Goal: Task Accomplishment & Management: Use online tool/utility

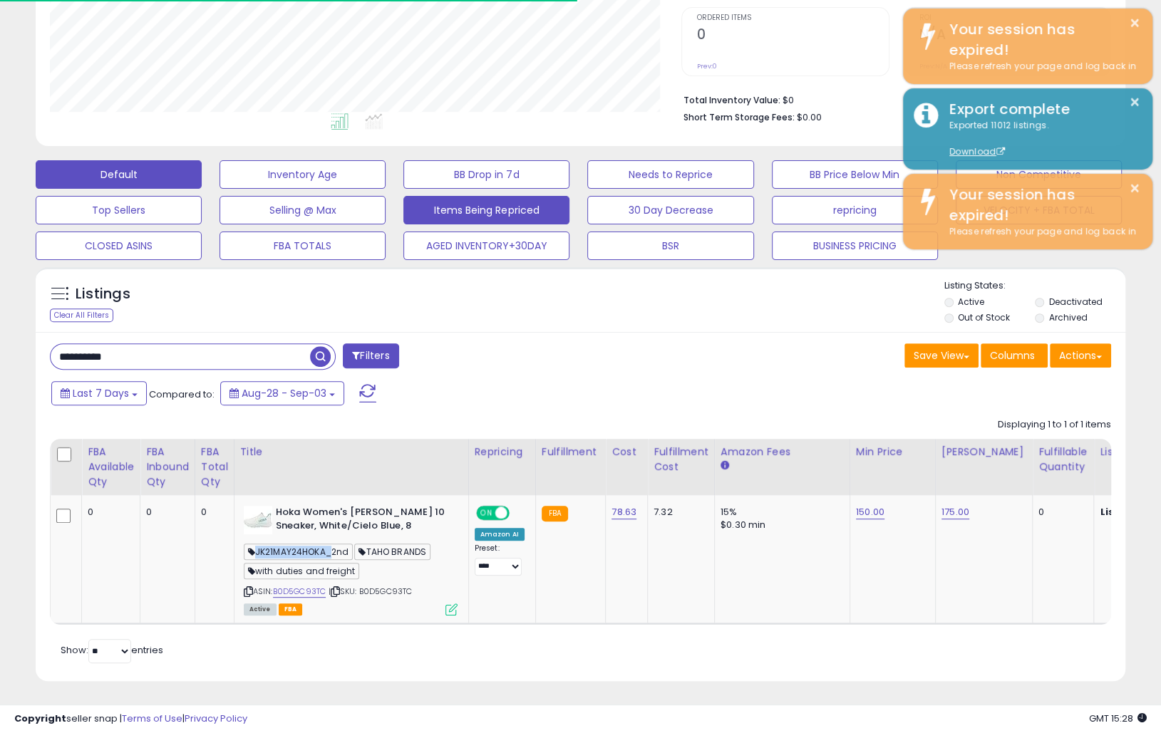
scroll to position [292, 631]
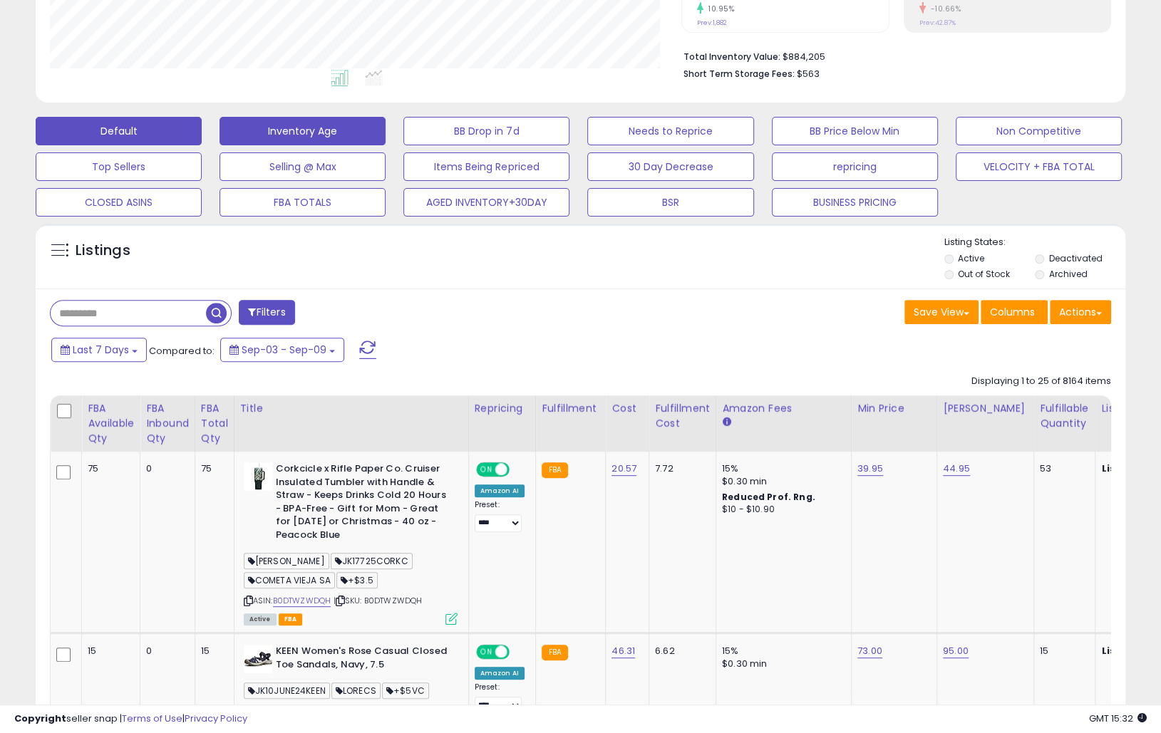
scroll to position [350, 0]
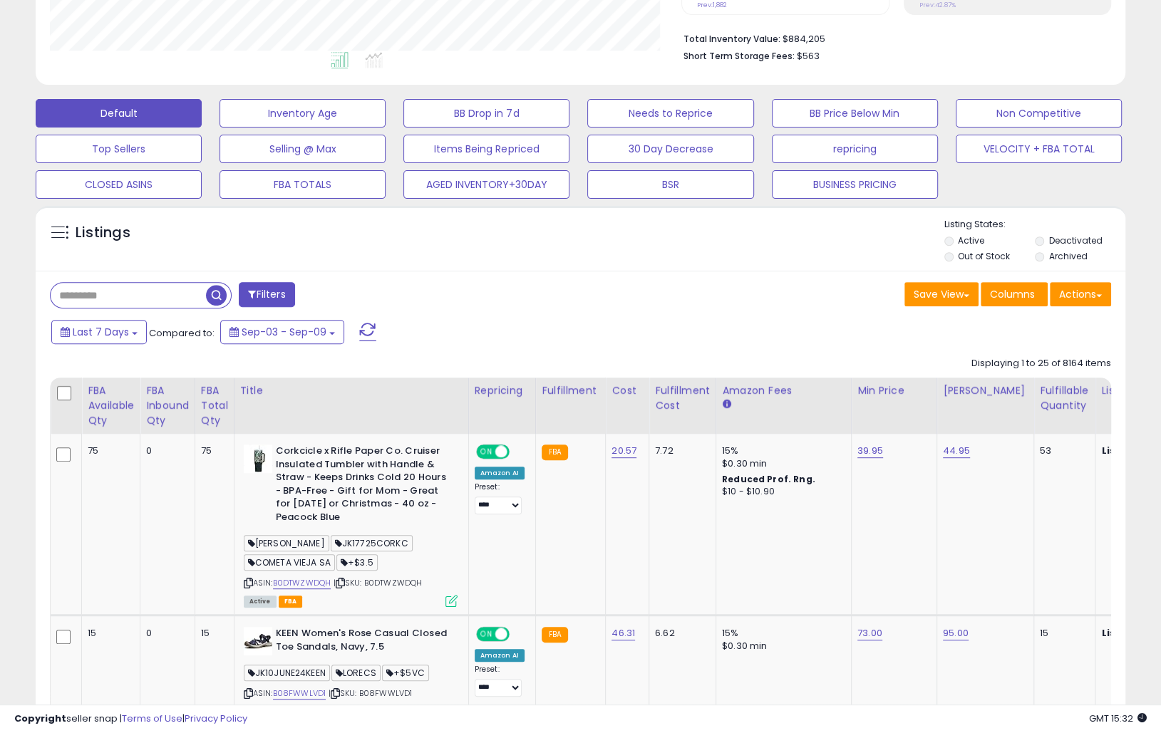
click at [137, 294] on input "text" at bounding box center [128, 295] width 155 height 25
type input "**********"
click at [326, 296] on span "button" at bounding box center [320, 295] width 21 height 21
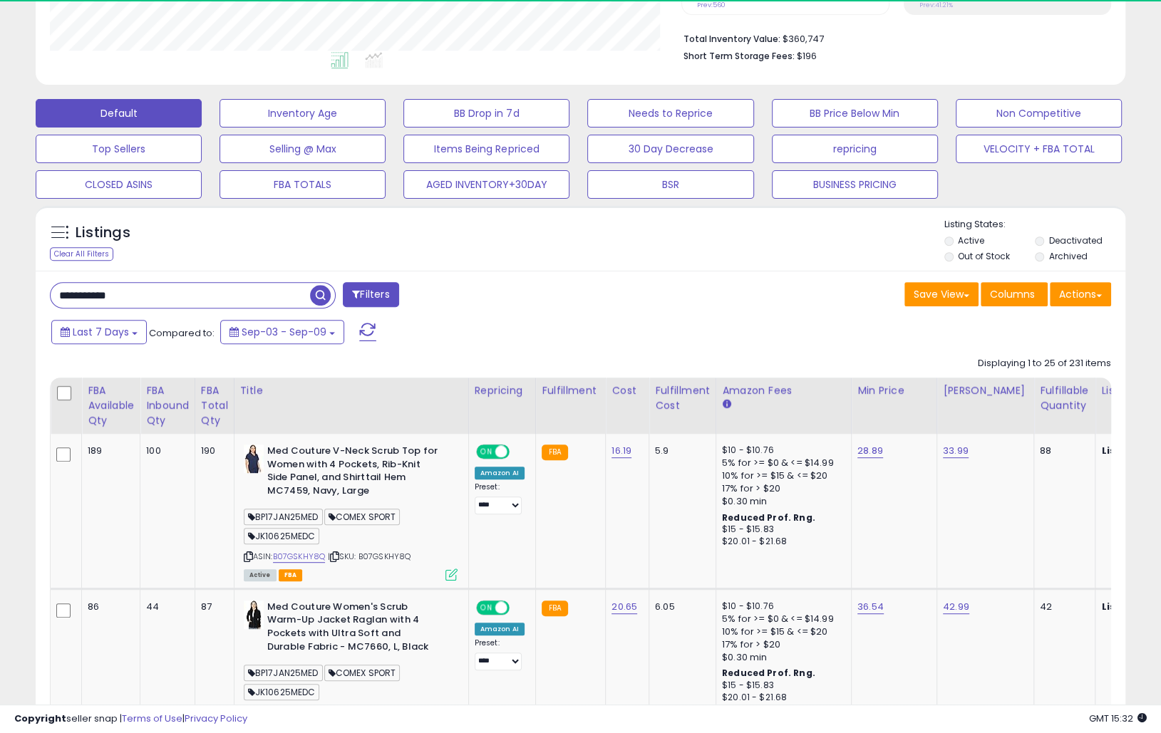
scroll to position [292, 631]
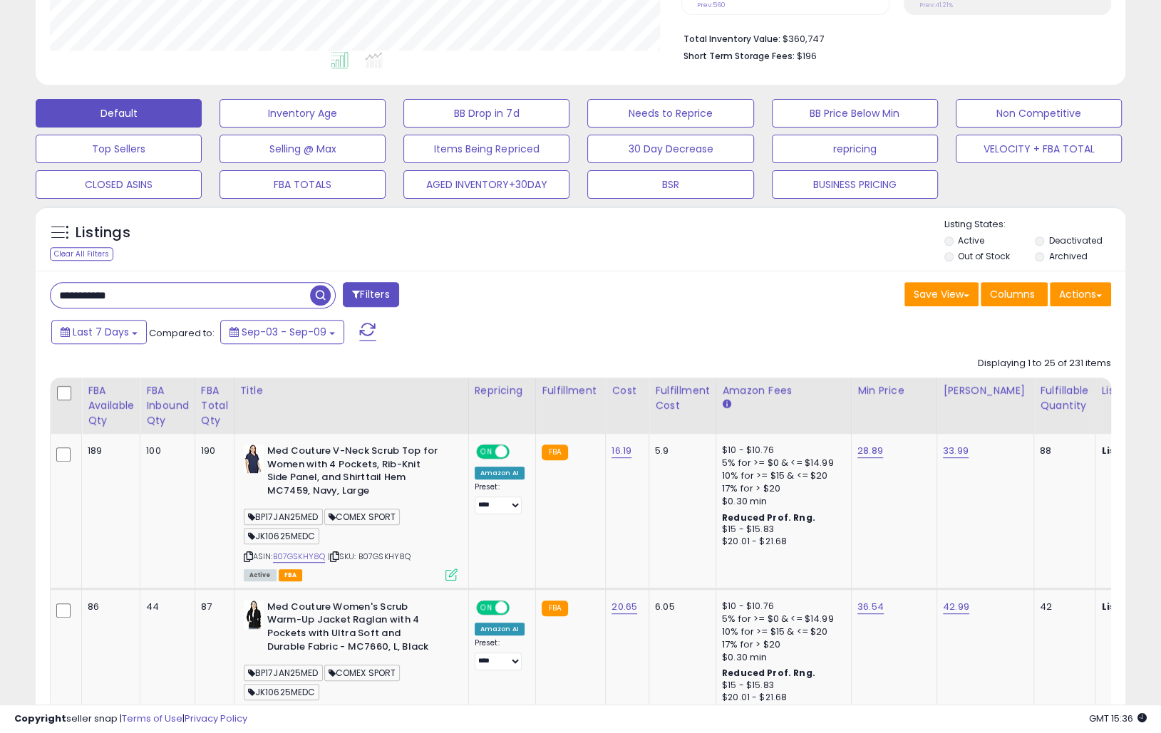
click at [0, 383] on nordpass-portal at bounding box center [0, 383] width 0 height 0
click at [1077, 292] on button "Actions" at bounding box center [1079, 294] width 61 height 24
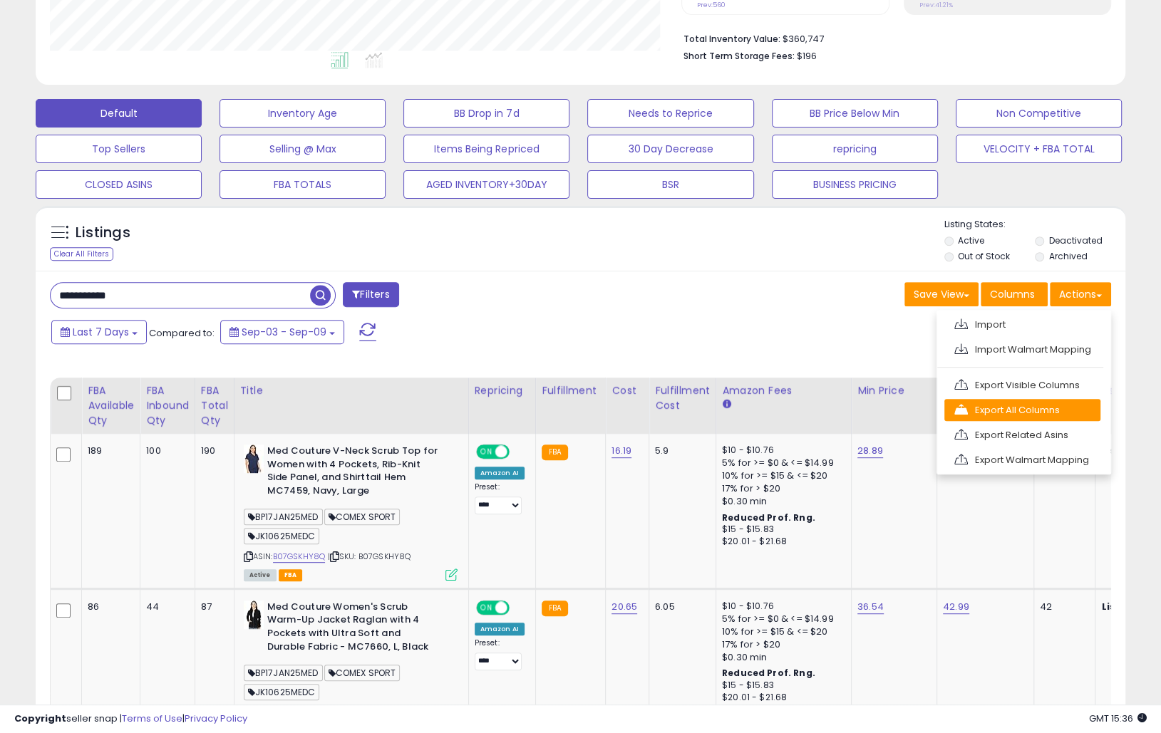
click at [1052, 403] on link "Export All Columns" at bounding box center [1022, 410] width 156 height 22
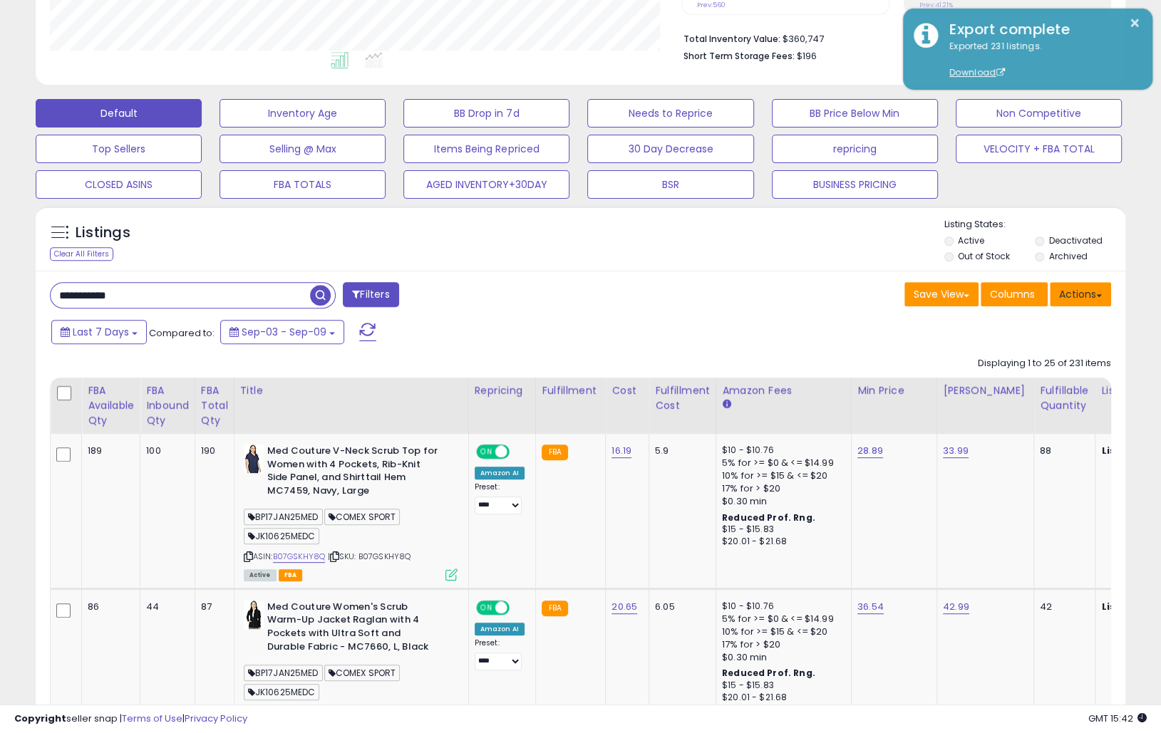
click at [1064, 295] on button "Actions" at bounding box center [1079, 294] width 61 height 24
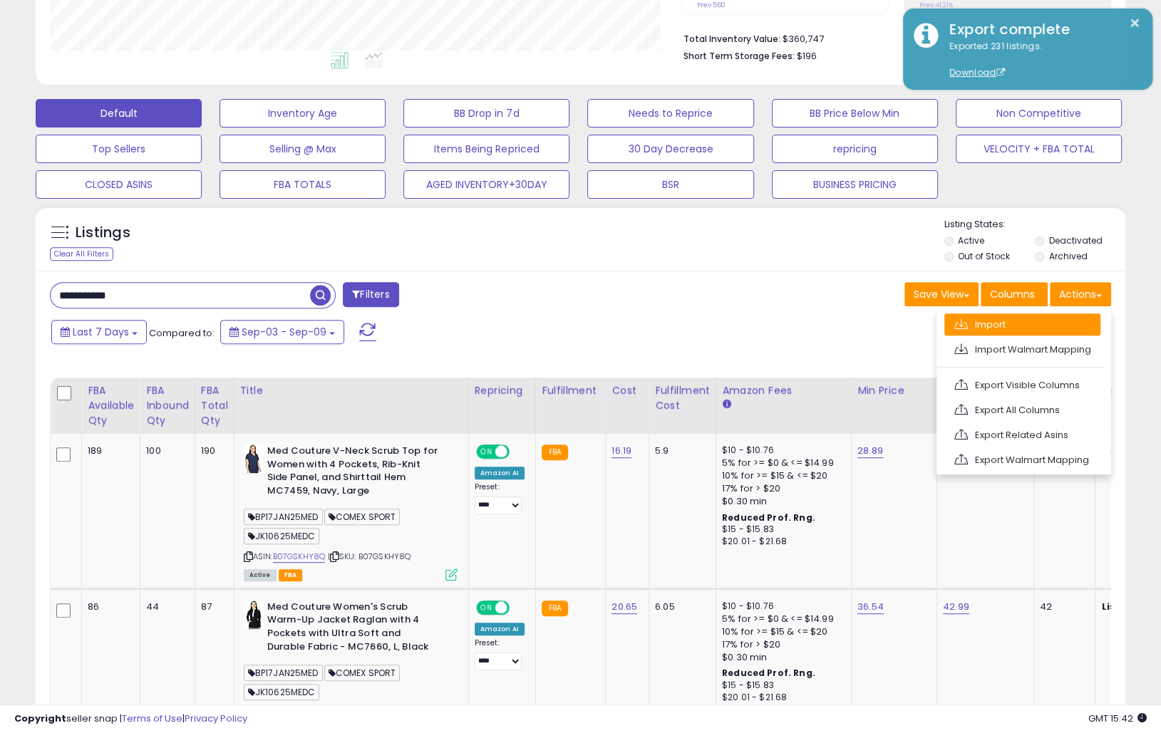
click at [1047, 323] on link "Import" at bounding box center [1022, 324] width 156 height 22
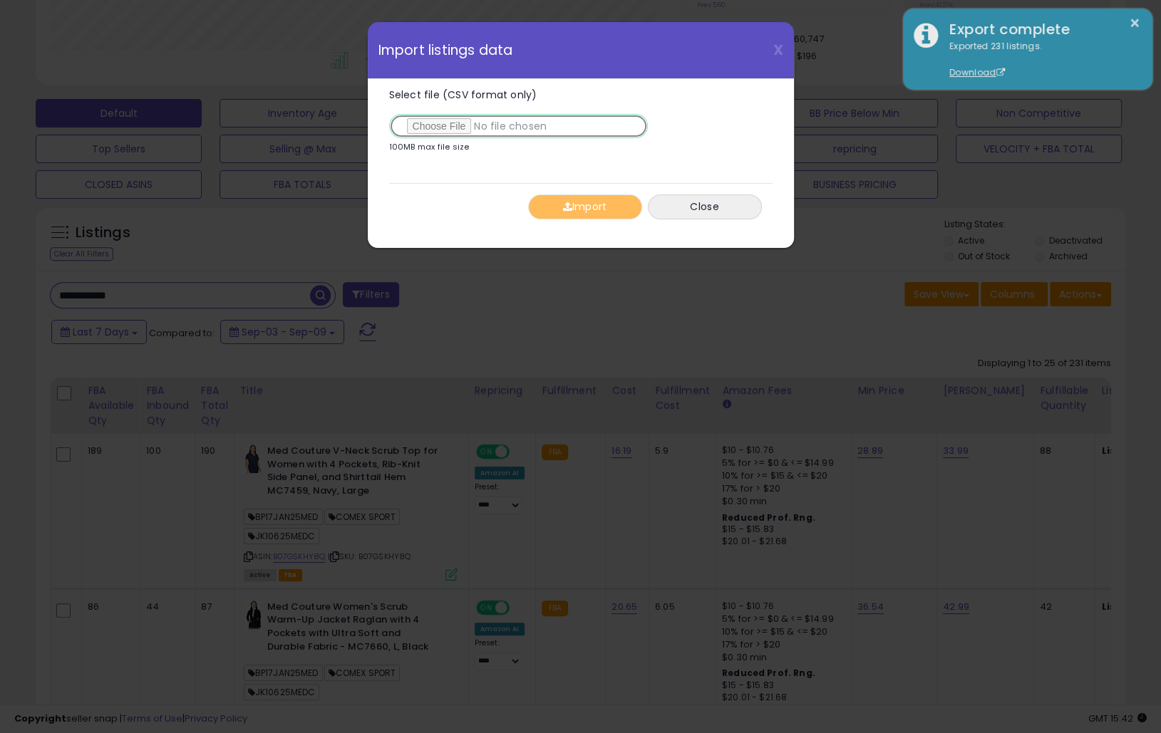
click at [456, 121] on input "Select file (CSV format only)" at bounding box center [518, 126] width 259 height 24
type input "**********"
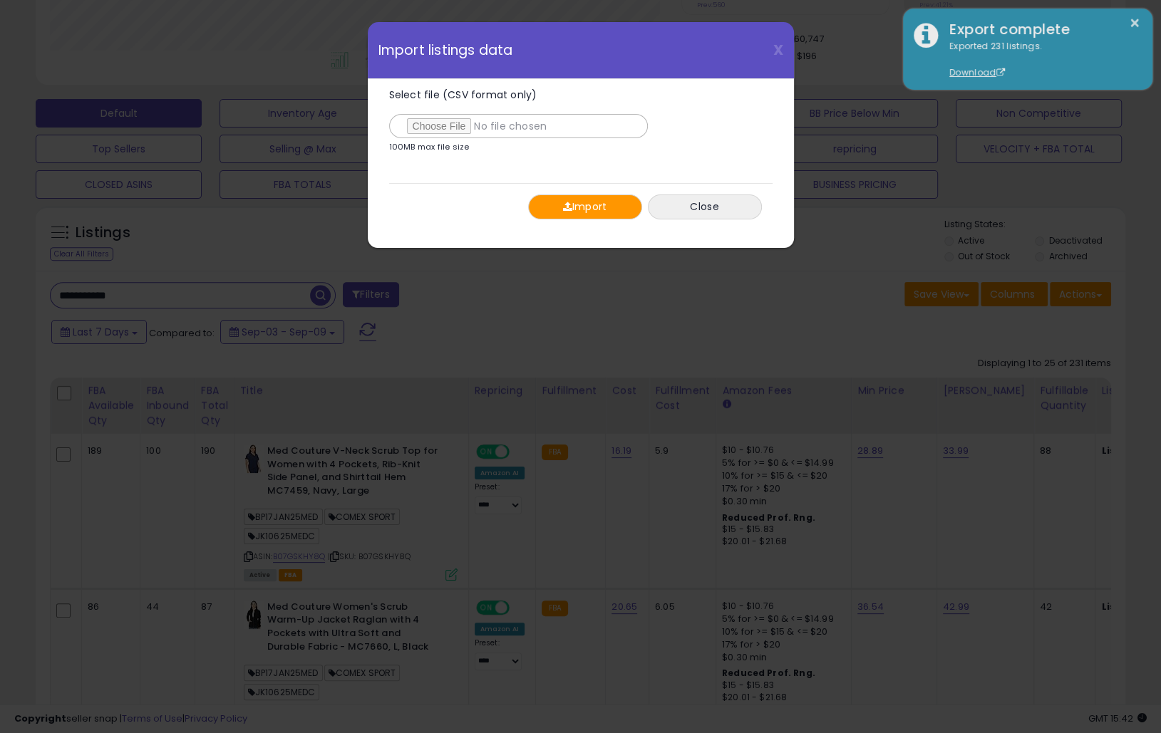
click at [600, 209] on button "Import" at bounding box center [585, 207] width 114 height 25
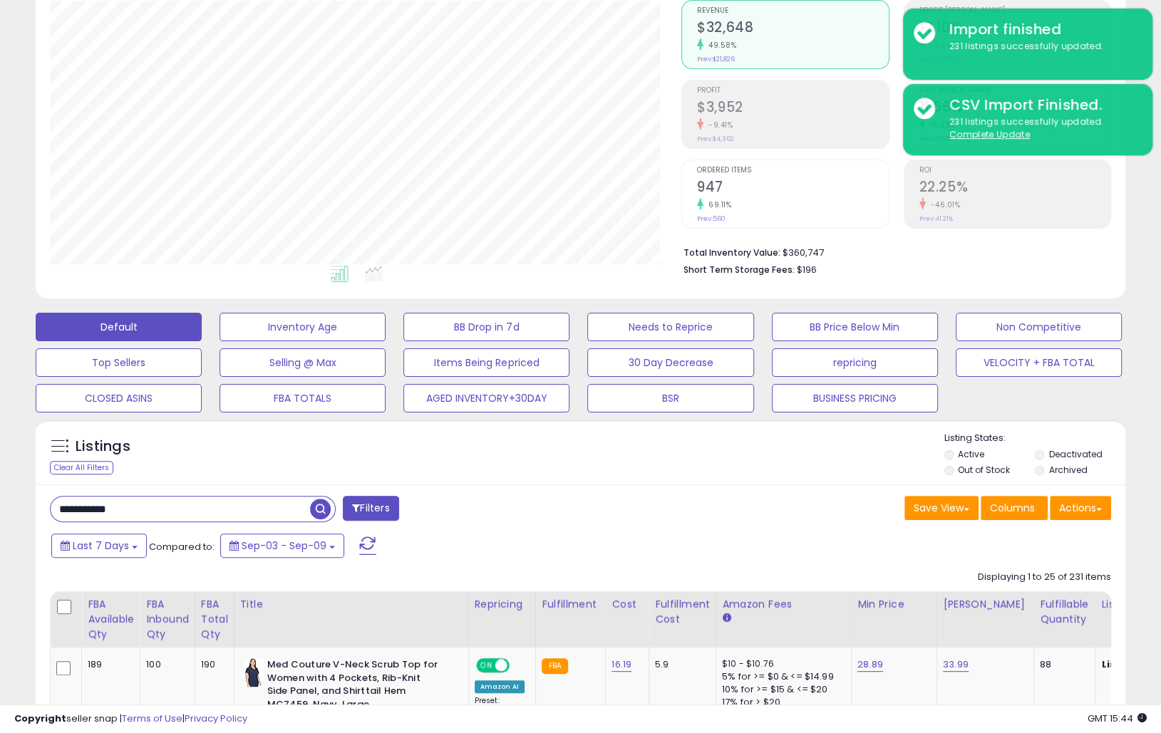
scroll to position [133, 0]
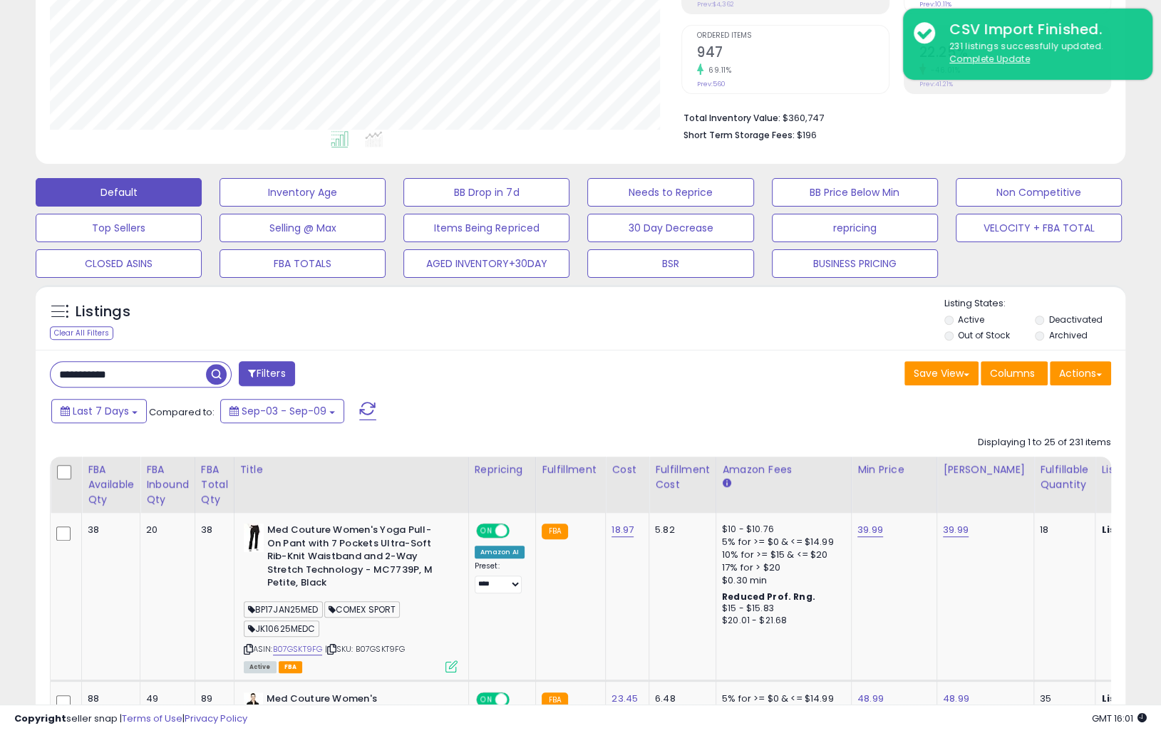
scroll to position [243, 0]
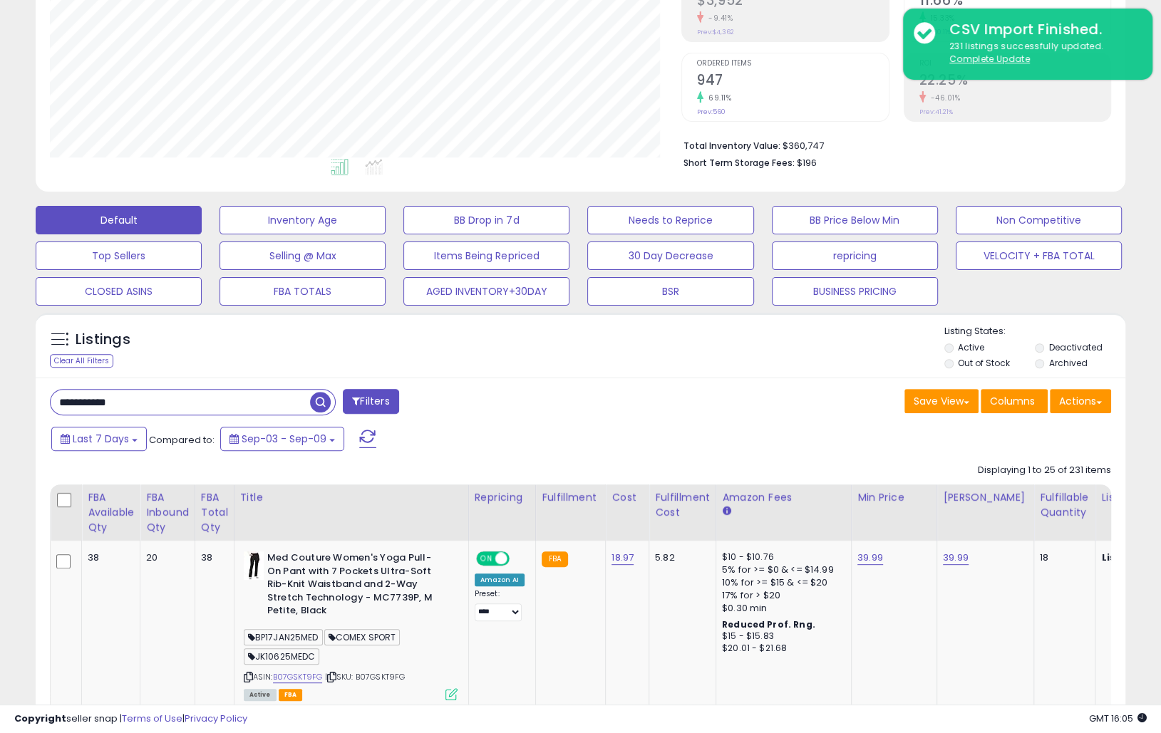
drag, startPoint x: 168, startPoint y: 408, endPoint x: -4, endPoint y: 405, distance: 172.4
click at [0, 405] on html "Unable to login Retrieving listings data.. has not yet accepted the Terms of Us…" at bounding box center [580, 123] width 1161 height 733
type input "****"
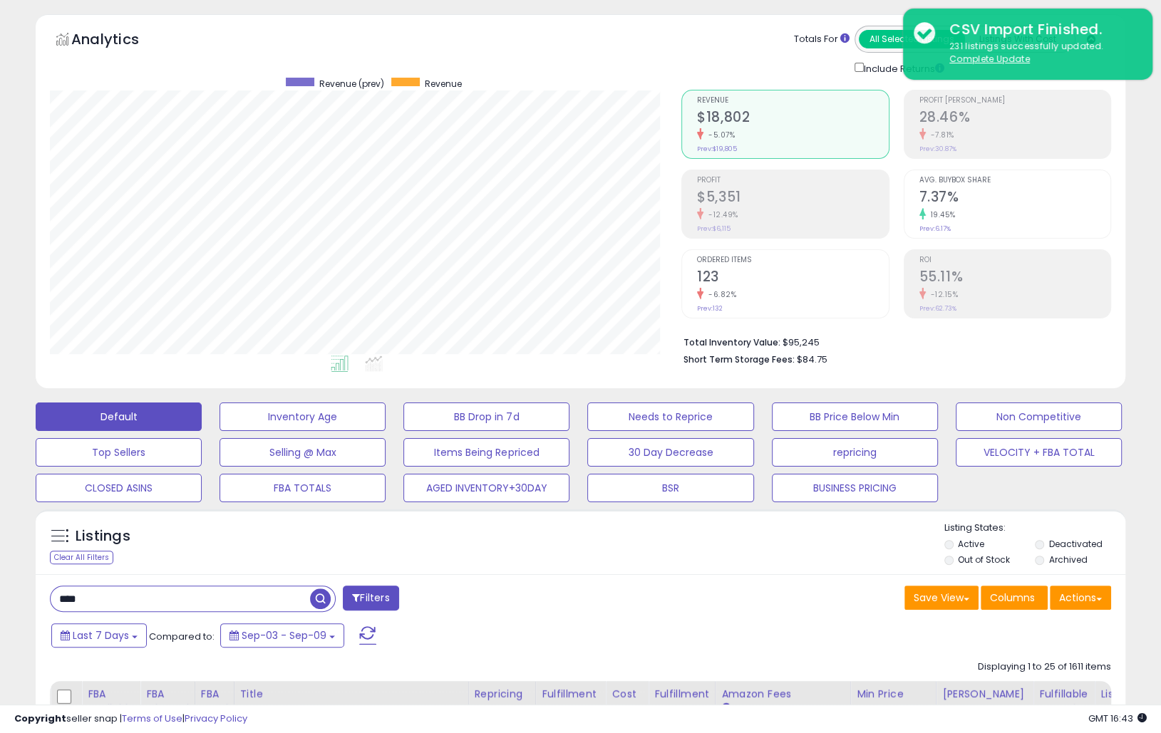
scroll to position [45, 0]
